Goal: Transaction & Acquisition: Purchase product/service

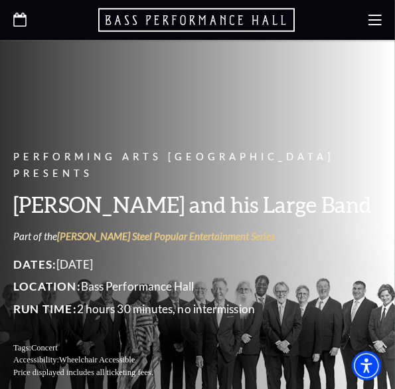
click at [19, 22] on icon "Open this option" at bounding box center [19, 20] width 13 height 14
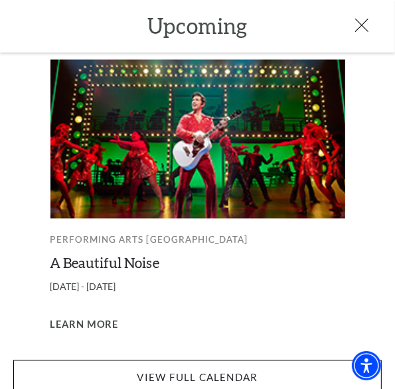
scroll to position [893, 0]
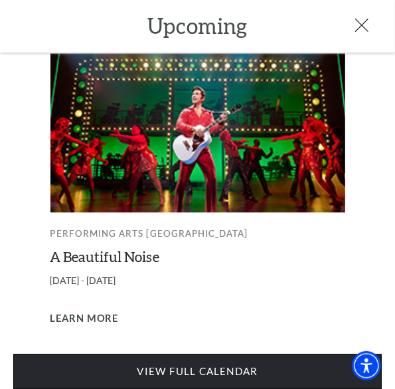
click at [91, 364] on link "View Full Calendar" at bounding box center [197, 372] width 369 height 36
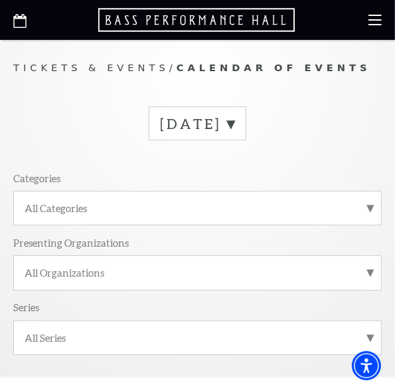
click at [235, 126] on label "October 2025" at bounding box center [197, 123] width 74 height 18
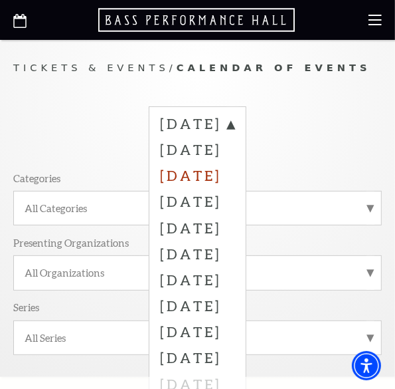
click at [195, 181] on label "December 2025" at bounding box center [197, 174] width 74 height 26
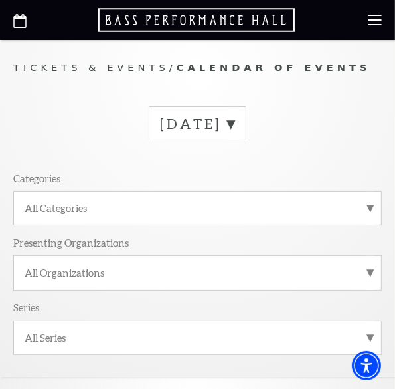
click at [235, 125] on label "[DATE]" at bounding box center [197, 123] width 74 height 18
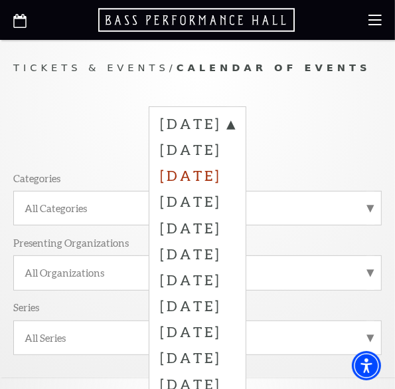
click at [170, 169] on label "[DATE]" at bounding box center [197, 174] width 74 height 26
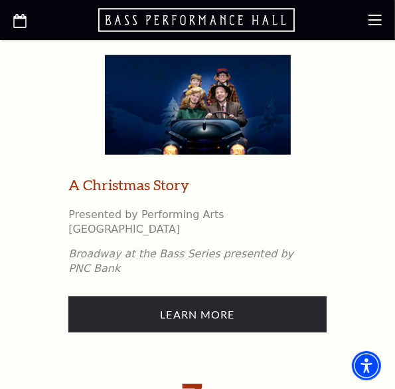
scroll to position [2480, 0]
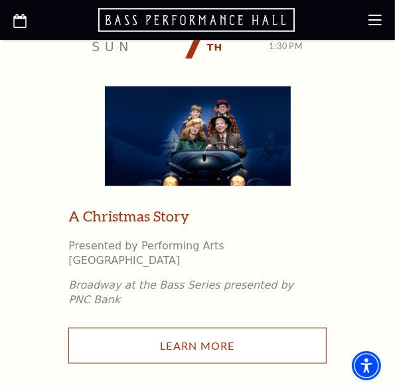
click at [327, 328] on link "Learn More" at bounding box center [197, 346] width 258 height 37
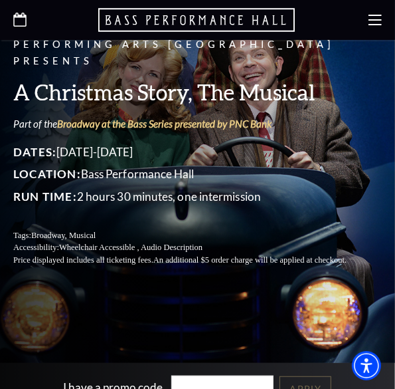
scroll to position [372, 0]
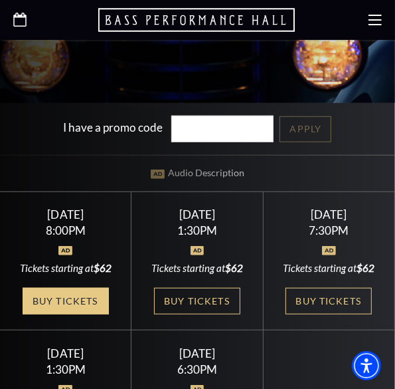
click at [46, 303] on link "Buy Tickets" at bounding box center [66, 301] width 86 height 27
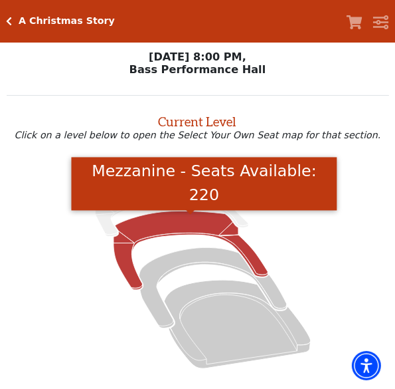
click at [167, 223] on icon "Mezzanine - Seats Available: 220" at bounding box center [191, 250] width 154 height 78
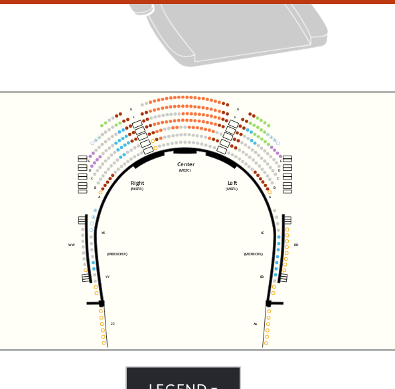
scroll to position [298, 0]
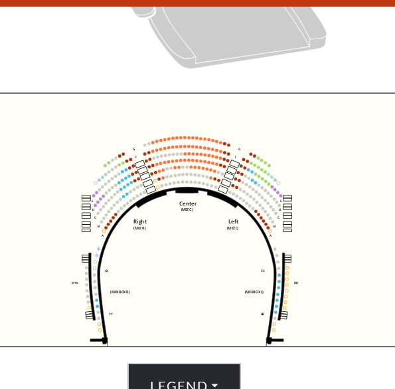
drag, startPoint x: 225, startPoint y: 201, endPoint x: 224, endPoint y: 215, distance: 13.4
click at [224, 215] on icon "Center (MEZC) Right (MEZR) Left (MEZL) (MEXBOXR) (MEXBOXL) XX WW CC DD YY BB ZZ…" at bounding box center [197, 212] width 344 height 202
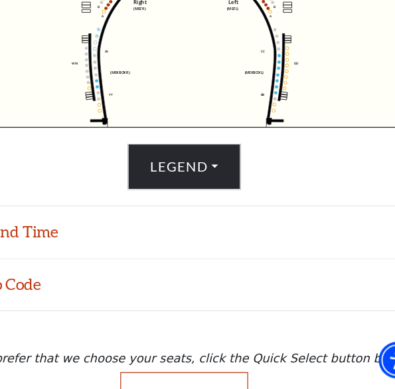
scroll to position [446, 0]
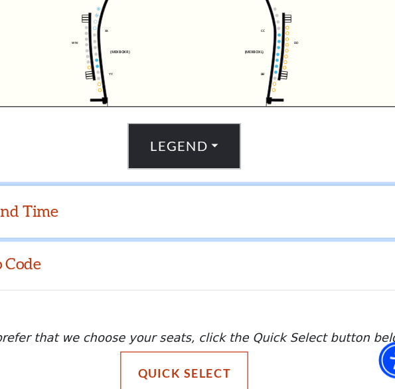
click at [147, 261] on button "Date and Time" at bounding box center [197, 247] width 395 height 41
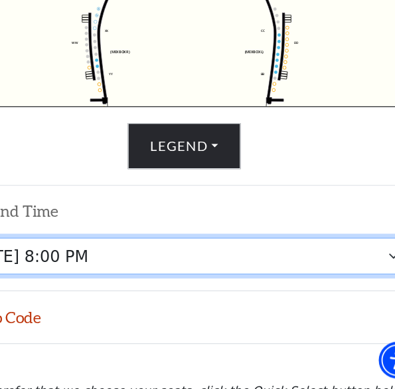
click at [230, 293] on select "Friday, December 5 at 8:00 PM Saturday, December 6 at 1:30 PM Saturday, Decembe…" at bounding box center [198, 283] width 364 height 30
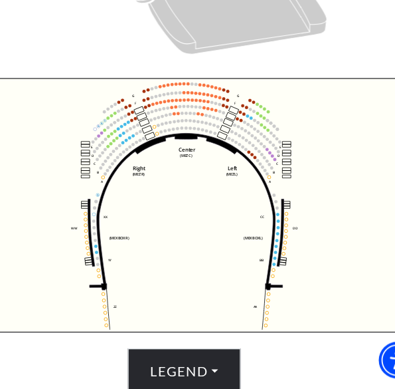
scroll to position [275, 0]
